Goal: Task Accomplishment & Management: Use online tool/utility

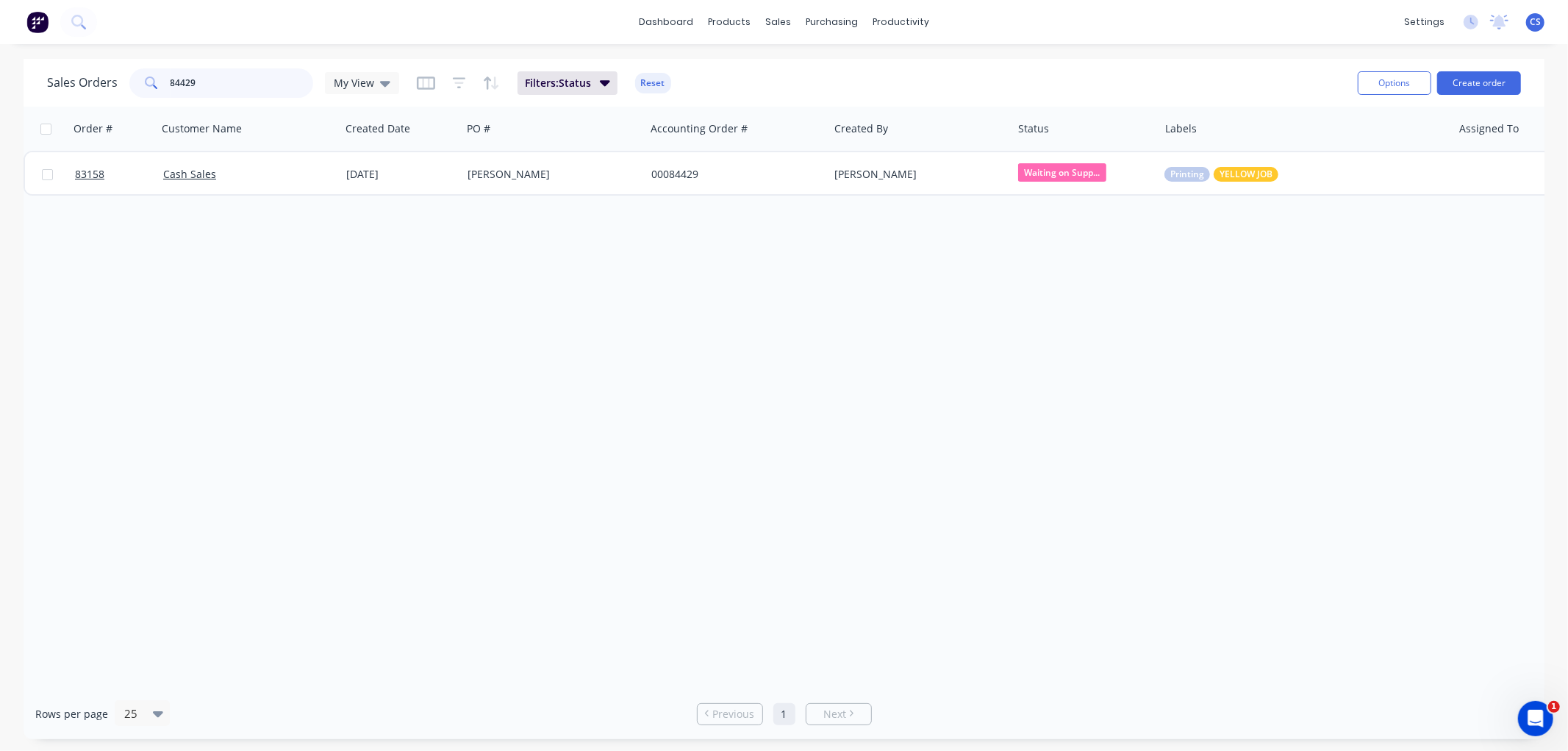
click at [262, 79] on input "84429" at bounding box center [243, 83] width 143 height 29
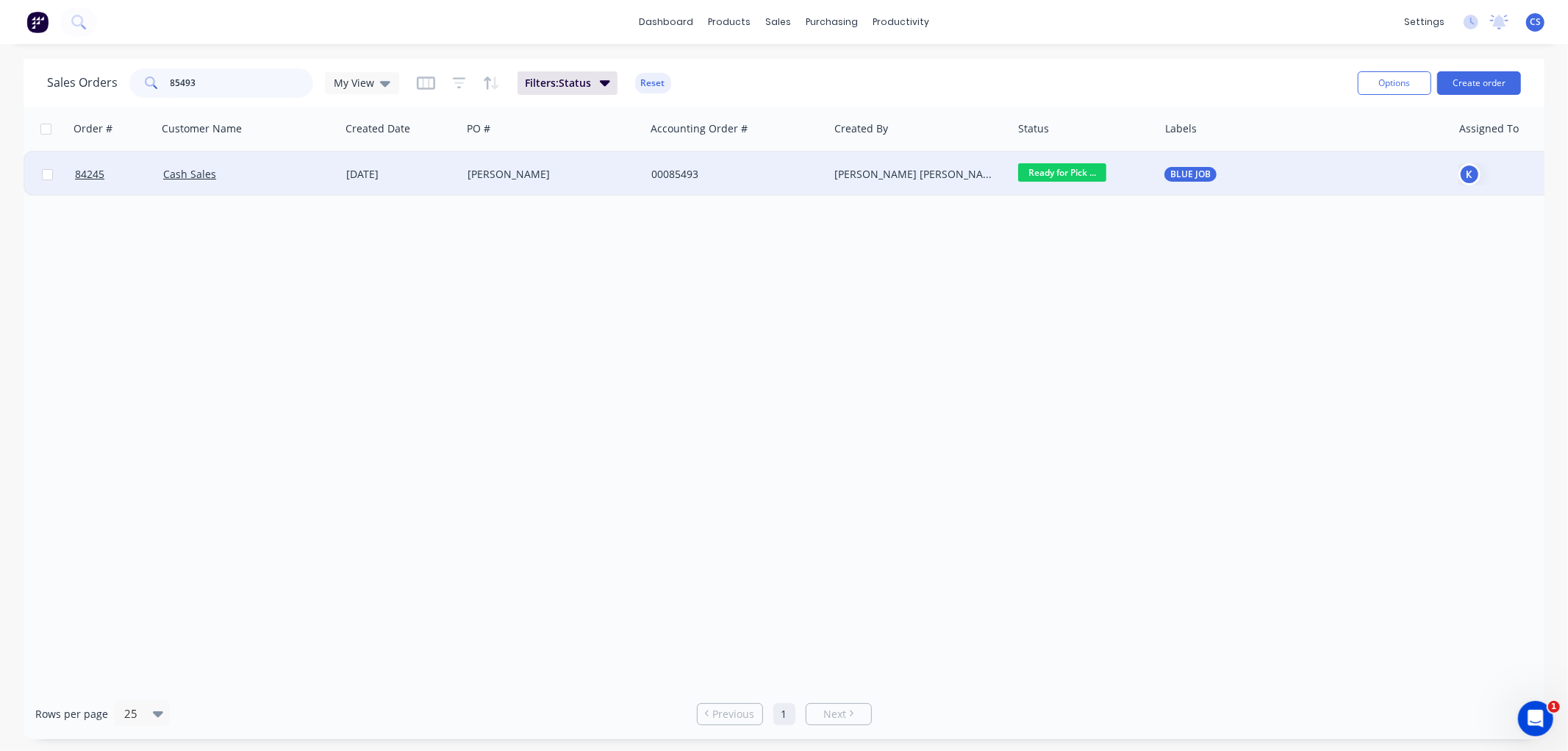
type input "85493"
click at [476, 171] on div "[PERSON_NAME]" at bounding box center [549, 174] width 163 height 15
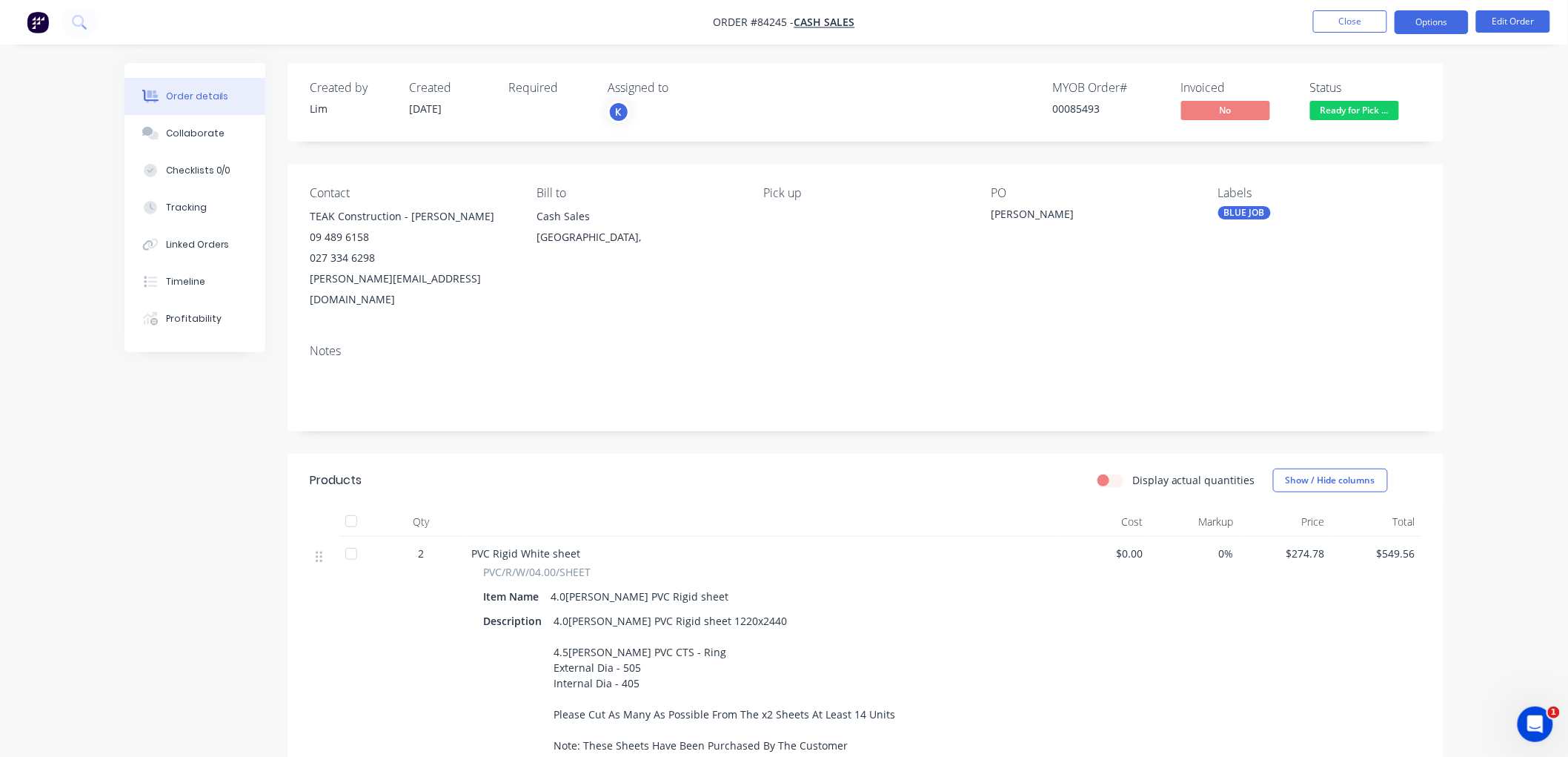
click at [1444, 12] on button "Options" at bounding box center [1431, 22] width 74 height 24
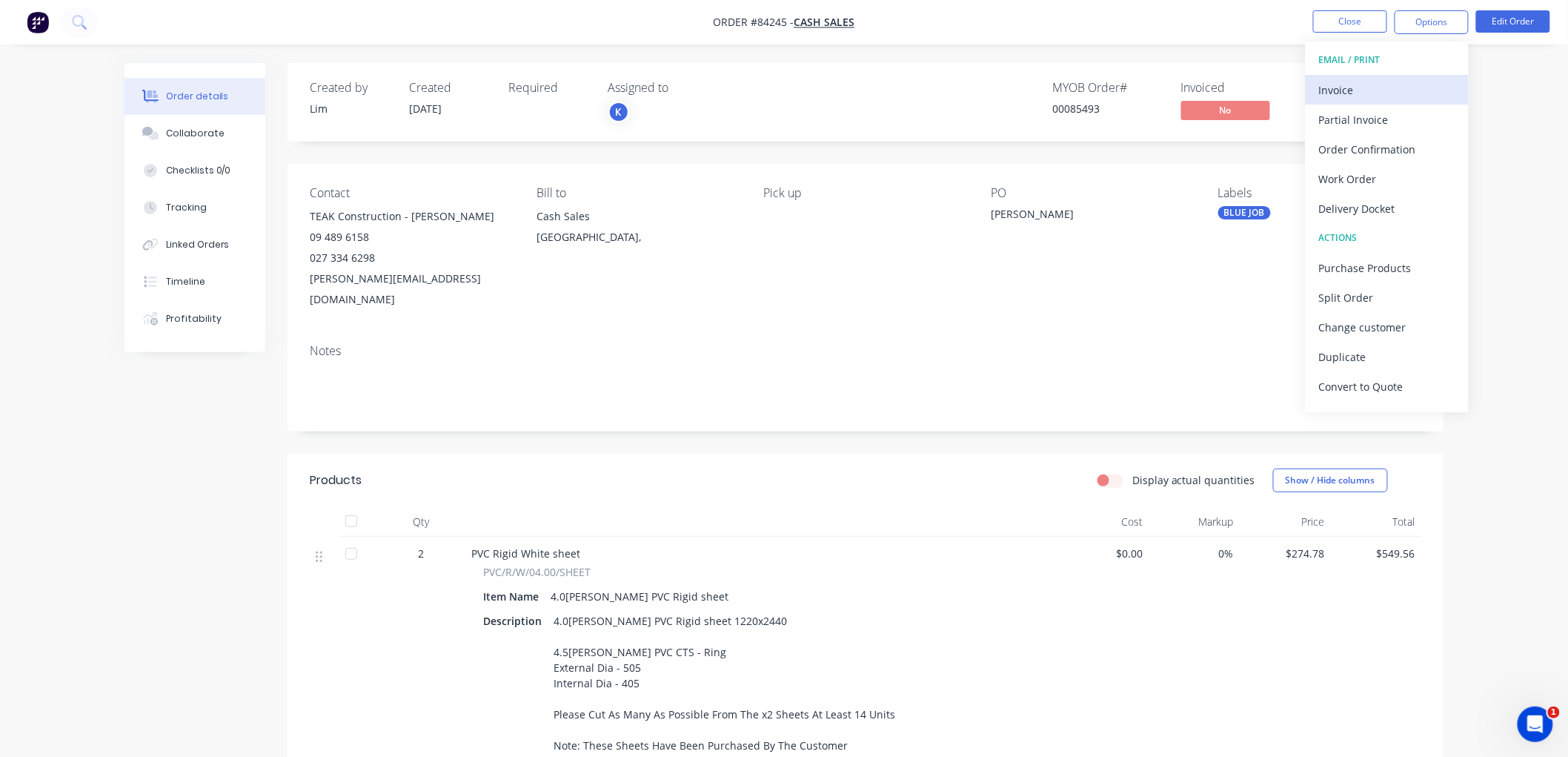
click at [1346, 81] on div "Invoice" at bounding box center [1388, 90] width 137 height 21
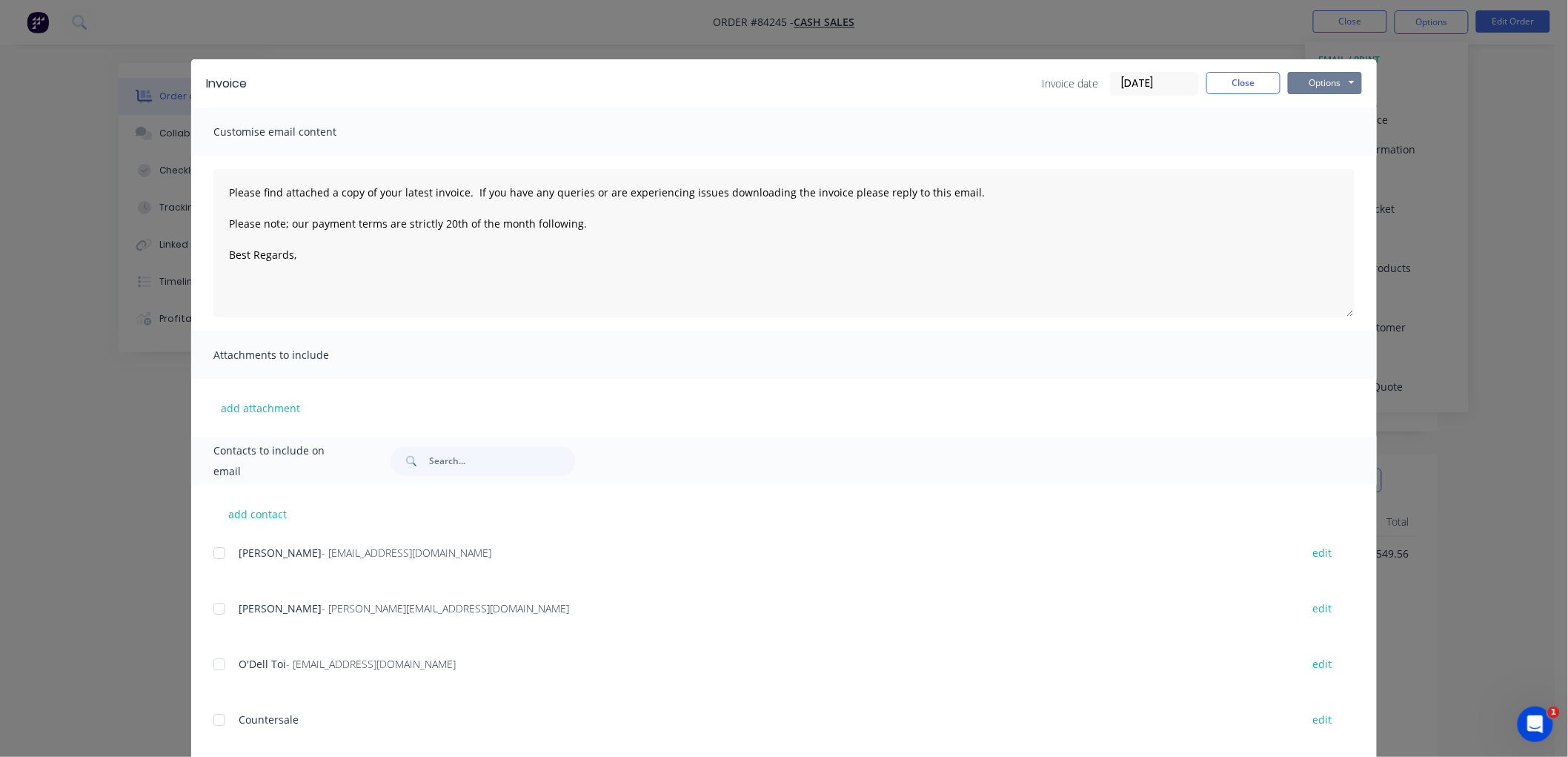
click at [1327, 82] on button "Options" at bounding box center [1324, 82] width 74 height 22
click at [1325, 134] on button "Print" at bounding box center [1335, 134] width 95 height 24
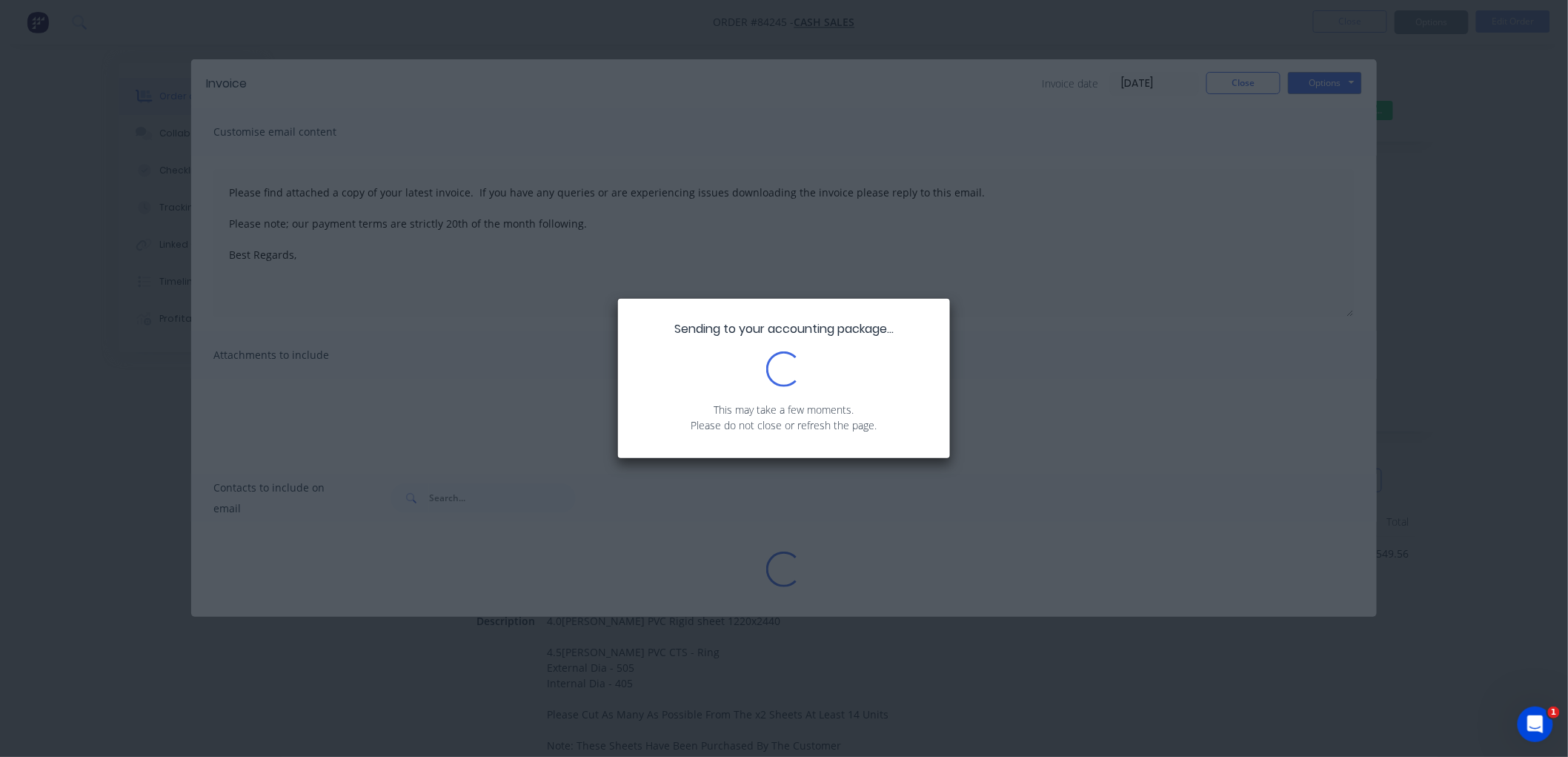
type textarea "Please find attached a copy of your latest invoice. If you have any queries or …"
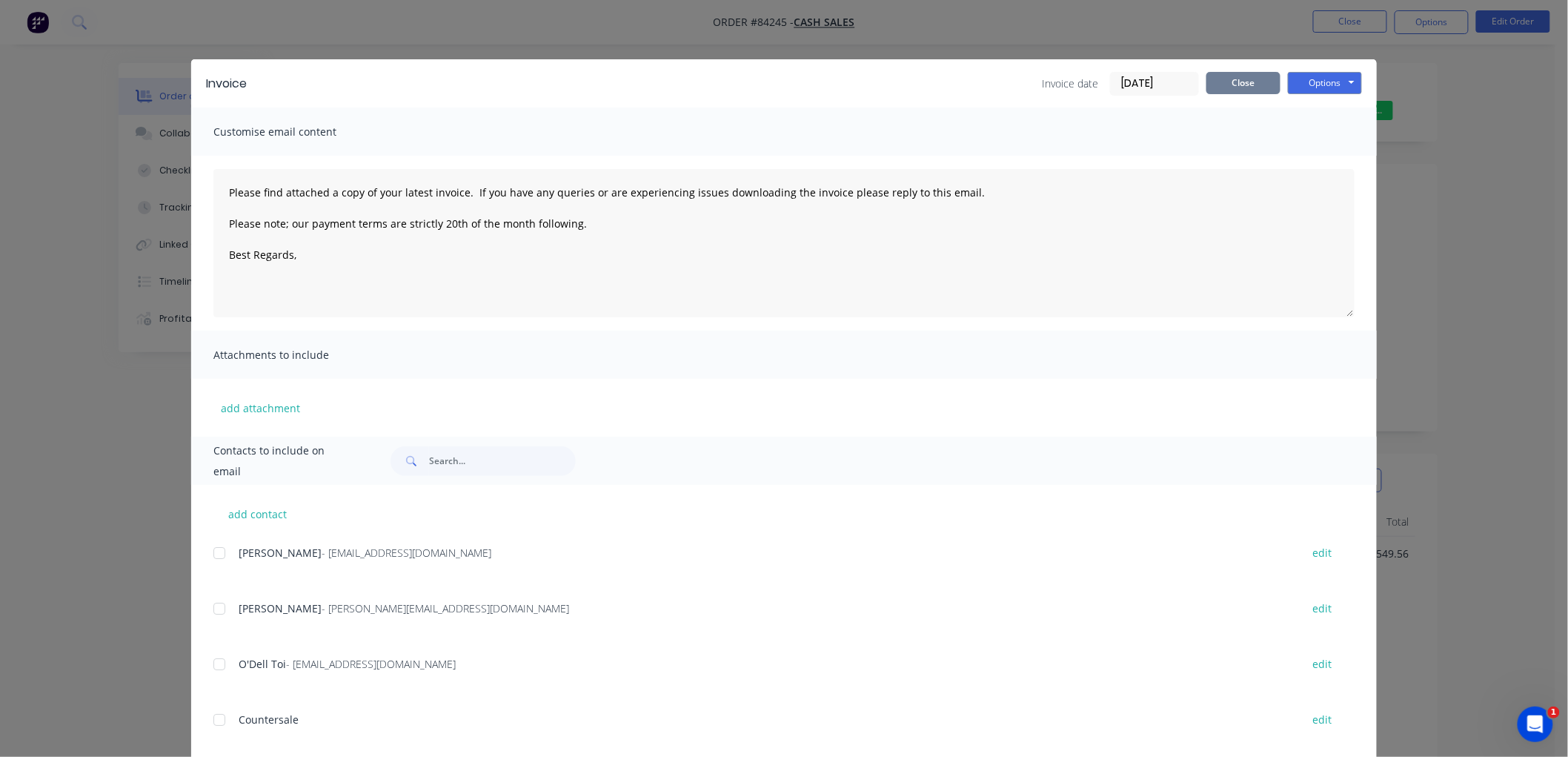
click at [1221, 82] on button "Close" at bounding box center [1243, 82] width 74 height 22
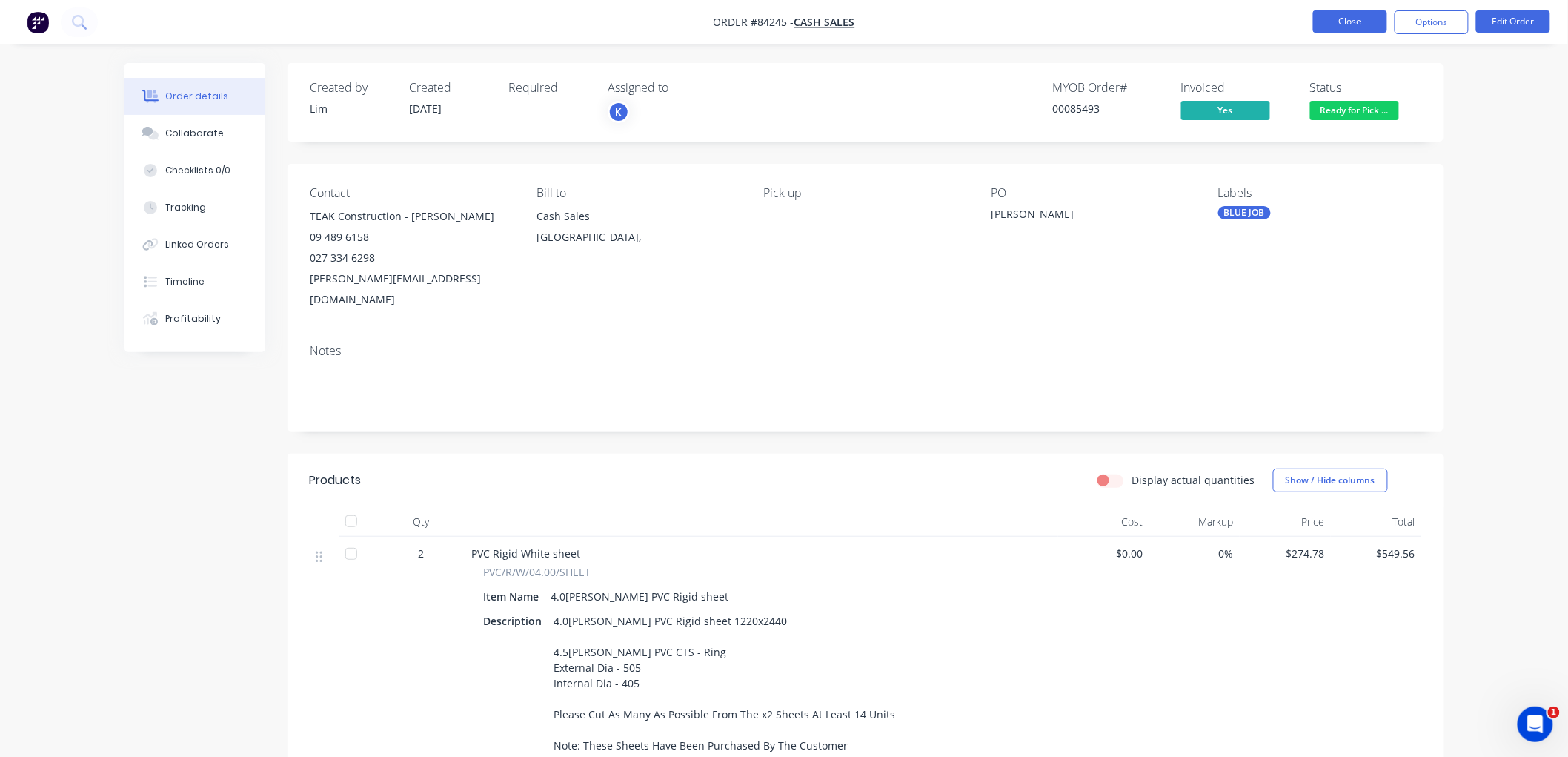
click at [1344, 13] on button "Close" at bounding box center [1349, 21] width 74 height 22
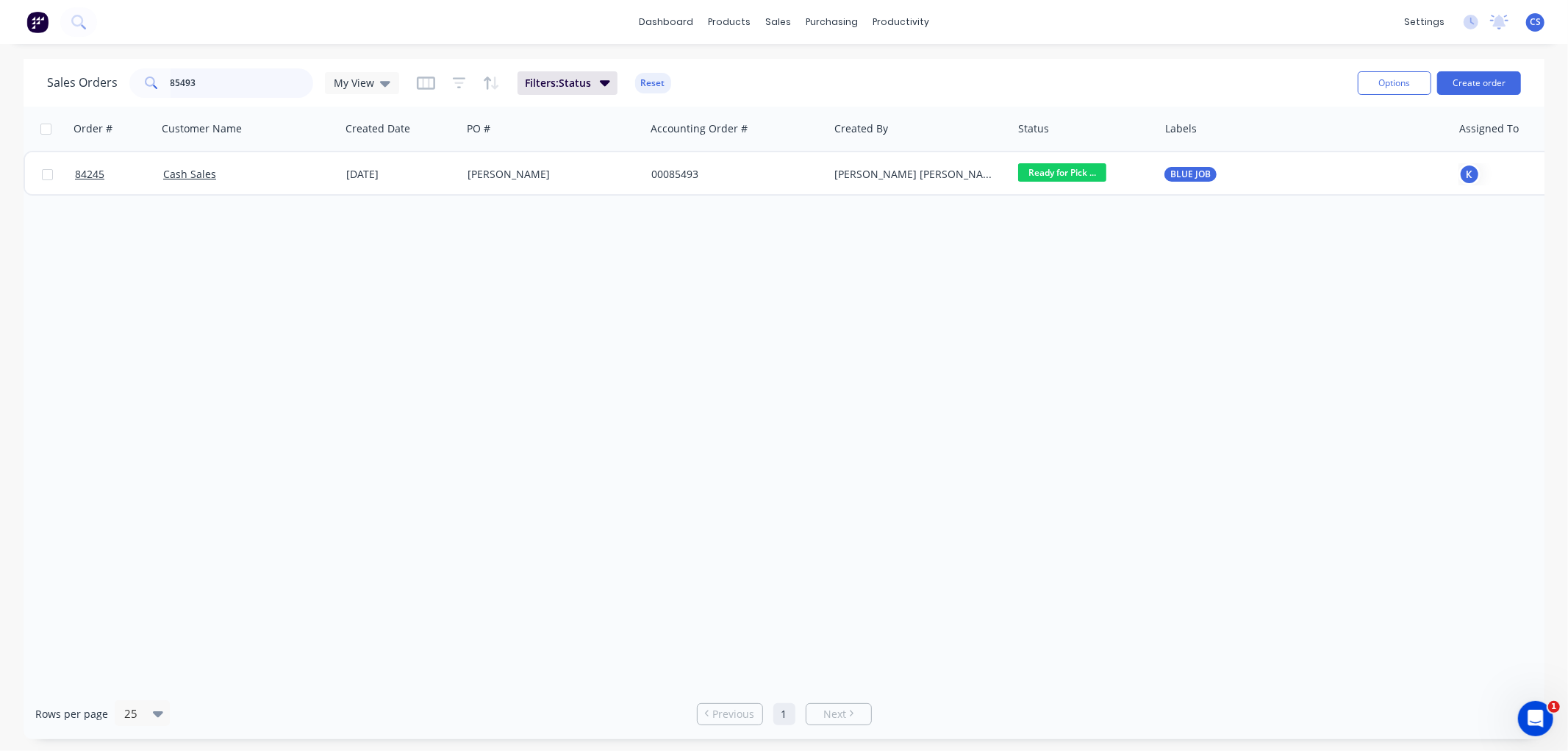
click at [260, 79] on input "85493" at bounding box center [243, 83] width 143 height 29
click at [247, 86] on input "85493" at bounding box center [243, 83] width 143 height 29
type input "[PERSON_NAME]"
